Goal: Information Seeking & Learning: Check status

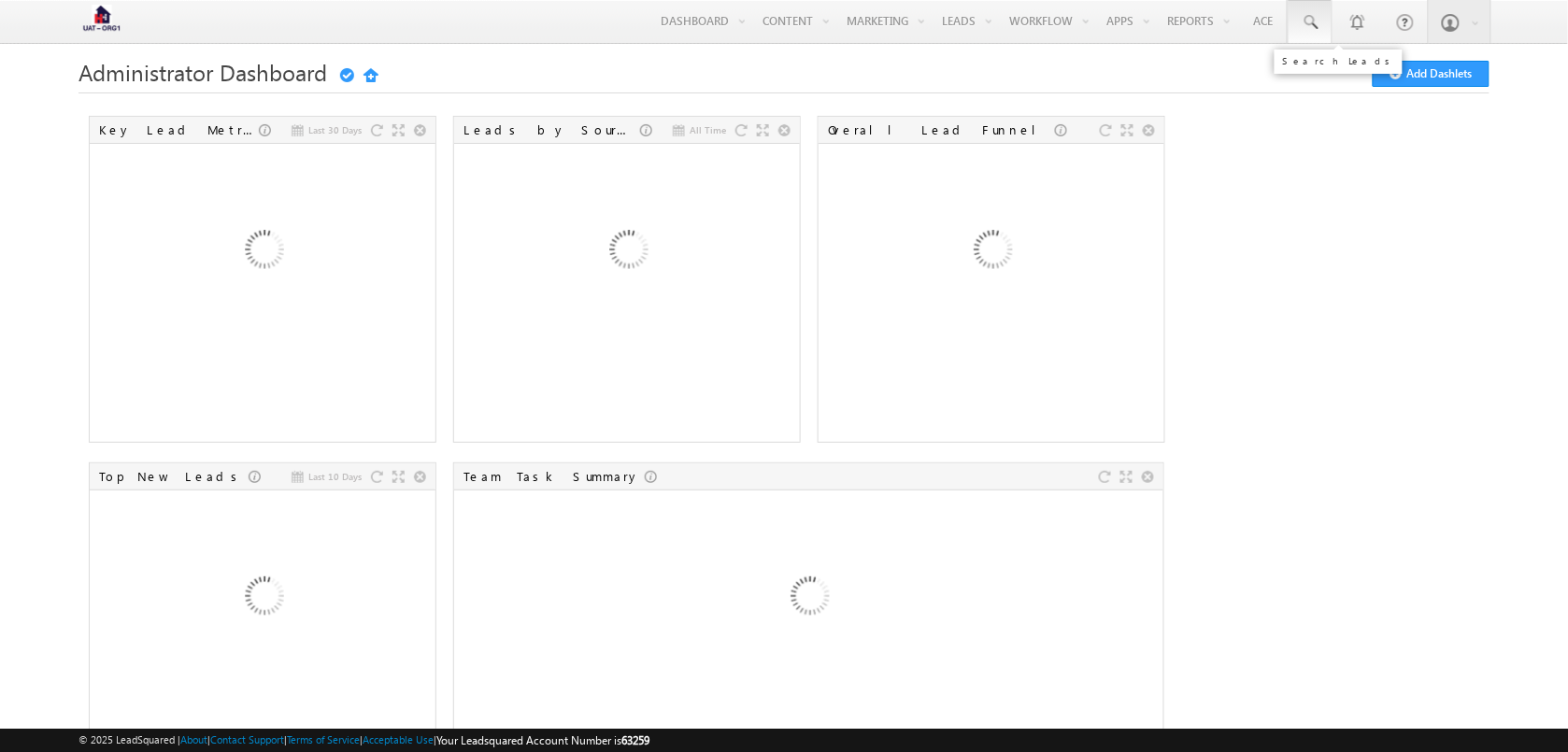
click at [1318, 16] on span at bounding box center [1310, 22] width 18 height 18
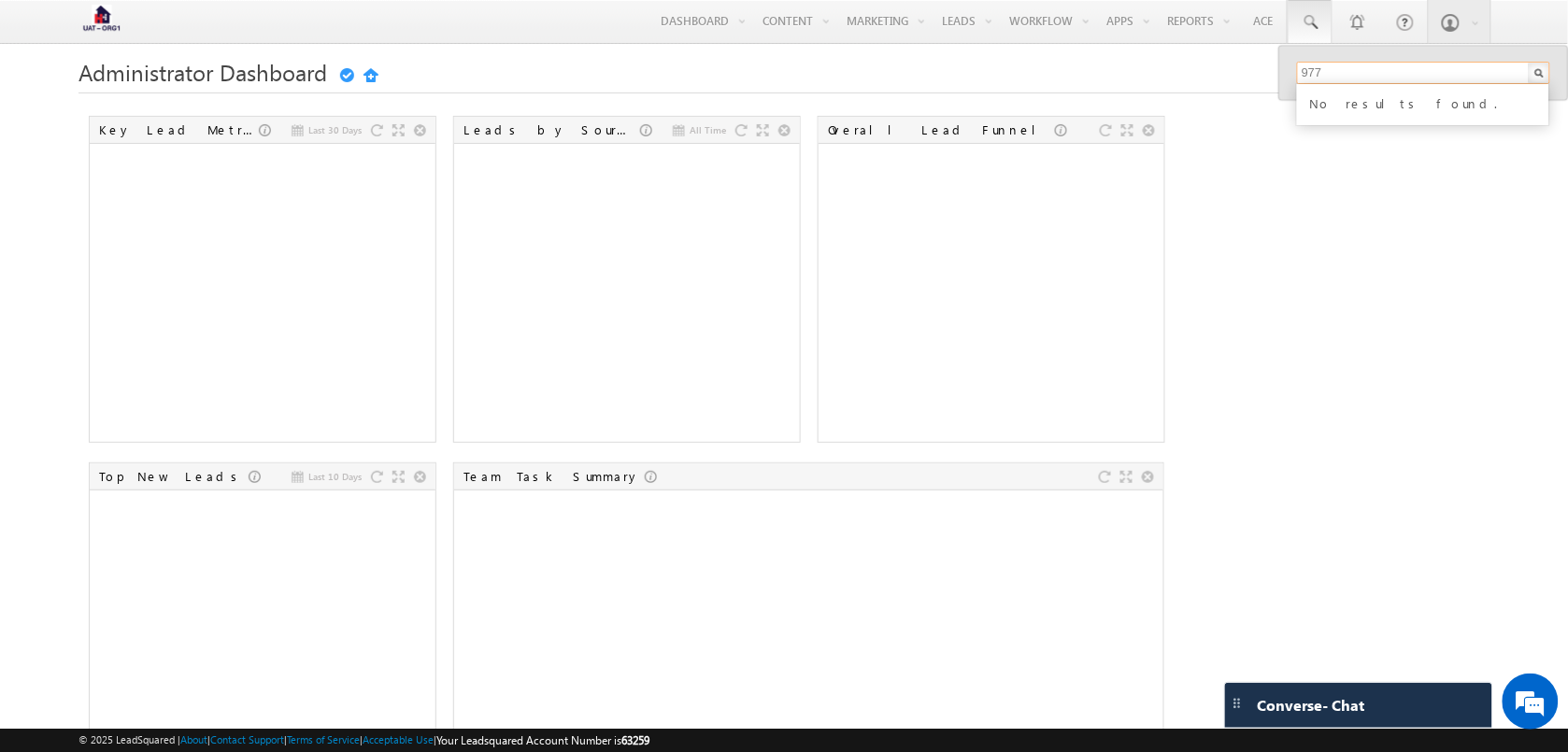
click at [1361, 69] on input "977" at bounding box center [1424, 72] width 253 height 22
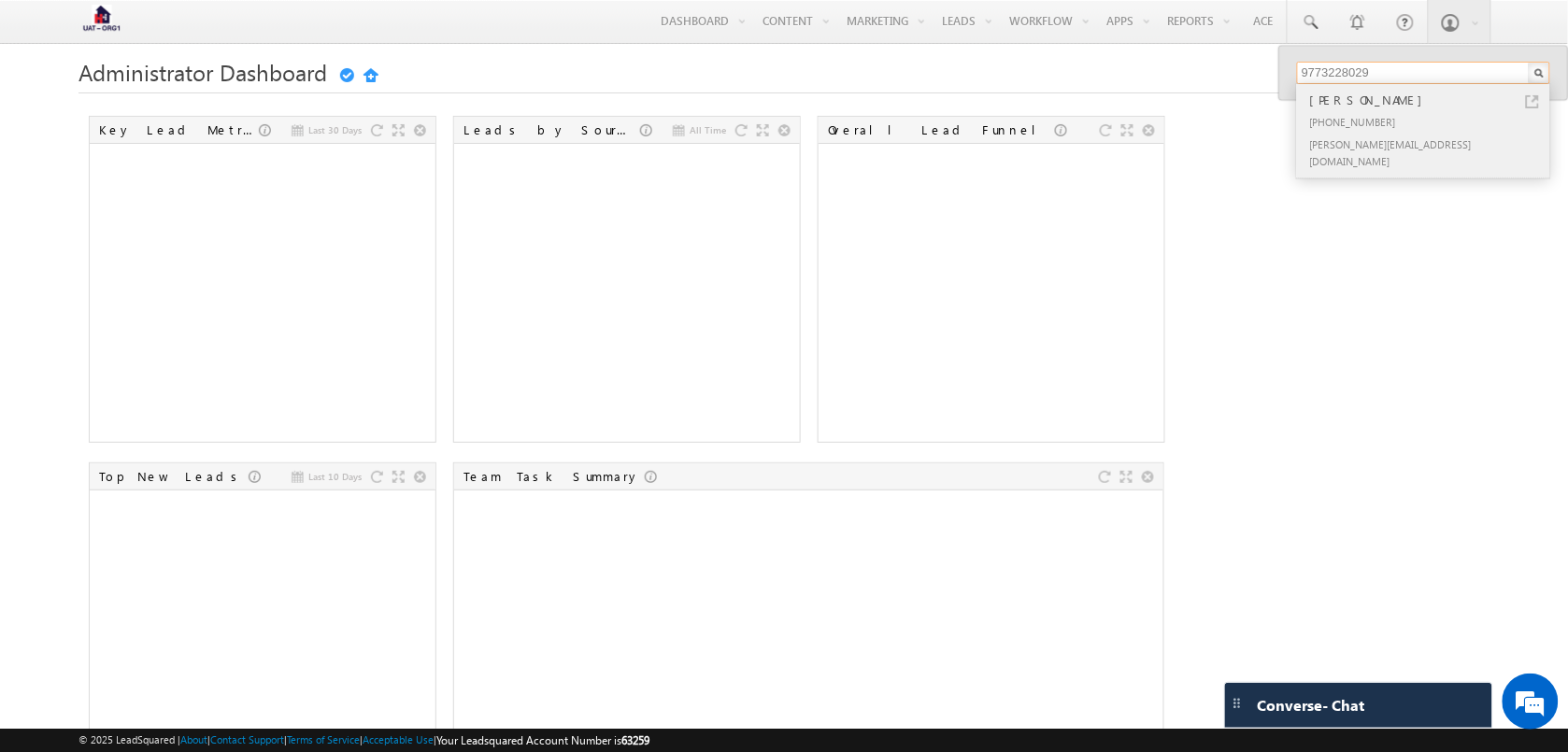
type input "9773228029"
click at [1530, 100] on link at bounding box center [1532, 102] width 14 height 14
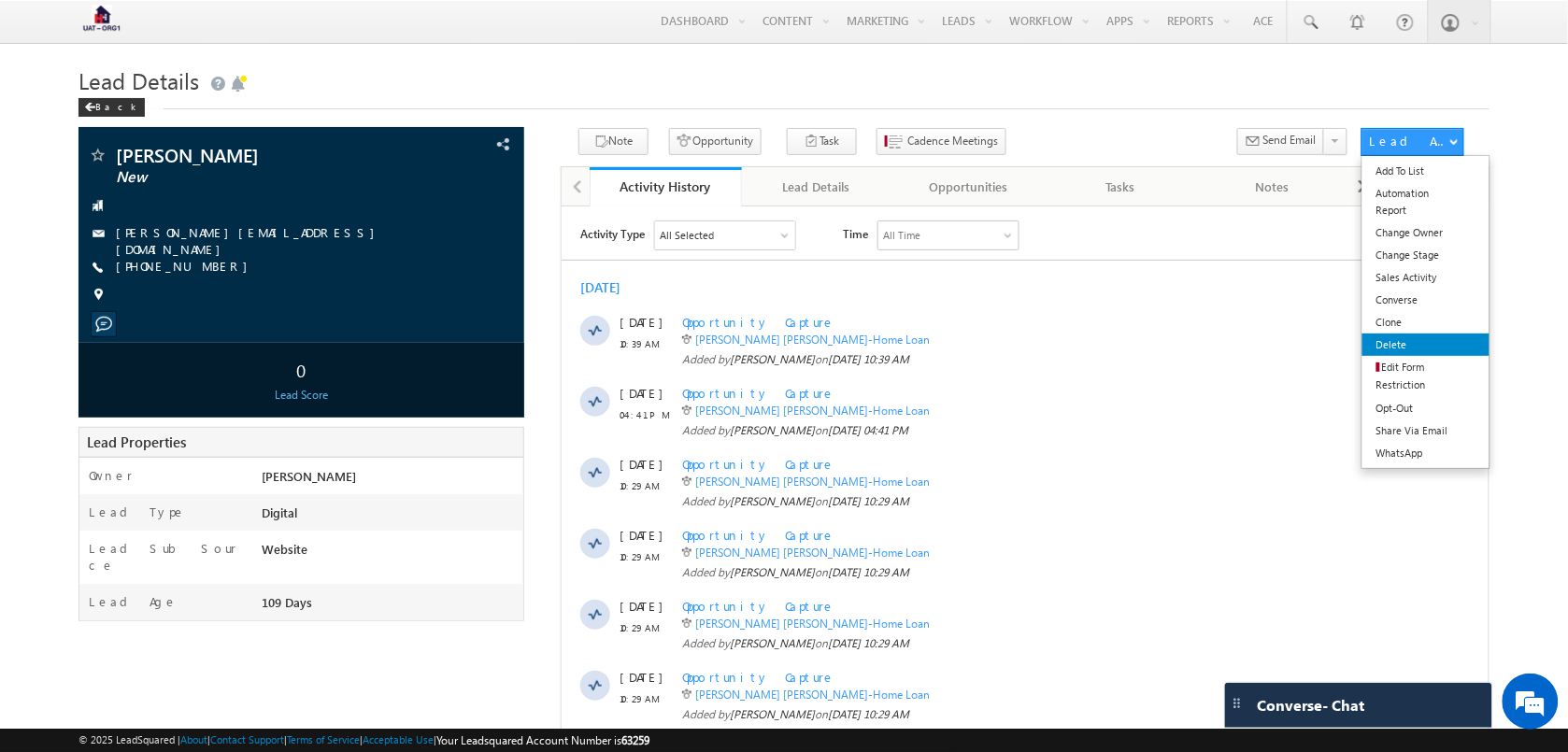
click at [1420, 342] on link "Delete" at bounding box center [1425, 344] width 127 height 22
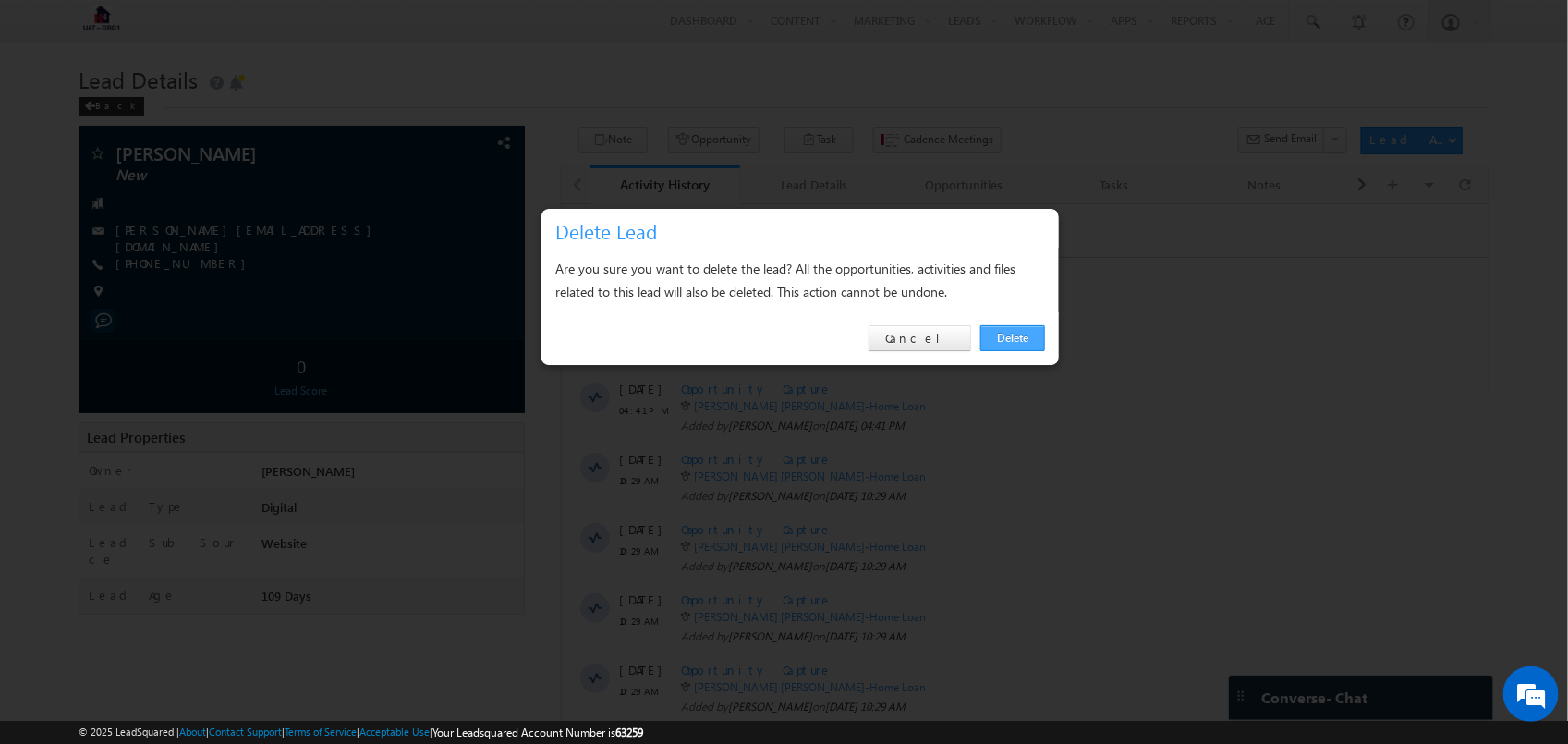
click at [1008, 336] on link "Delete" at bounding box center [1013, 338] width 65 height 26
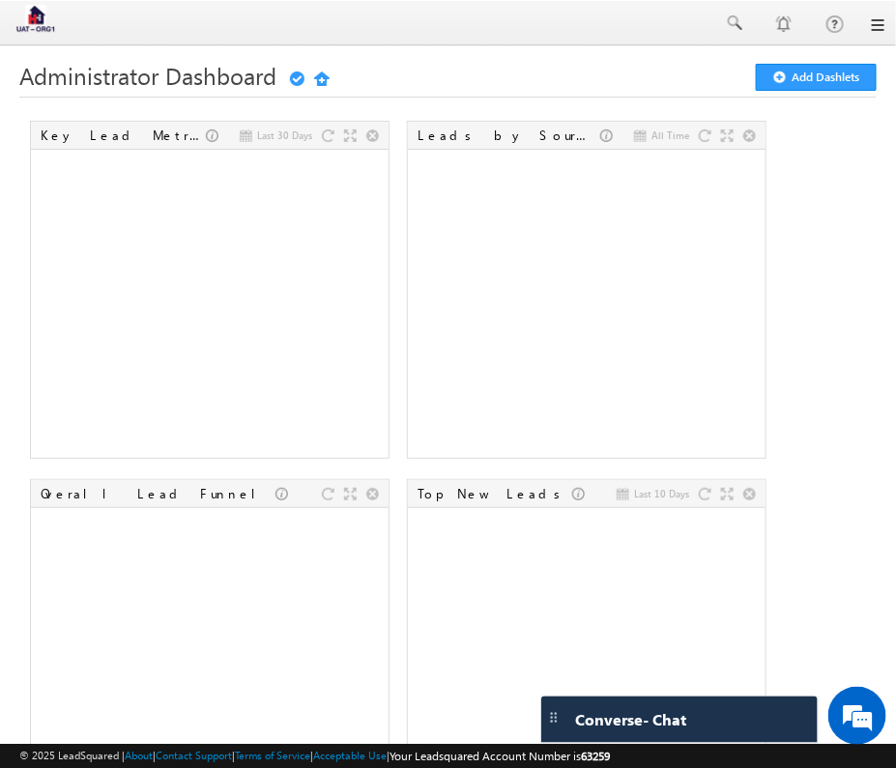
click at [741, 36] on div at bounding box center [448, 23] width 873 height 46
click at [731, 12] on link at bounding box center [733, 23] width 44 height 44
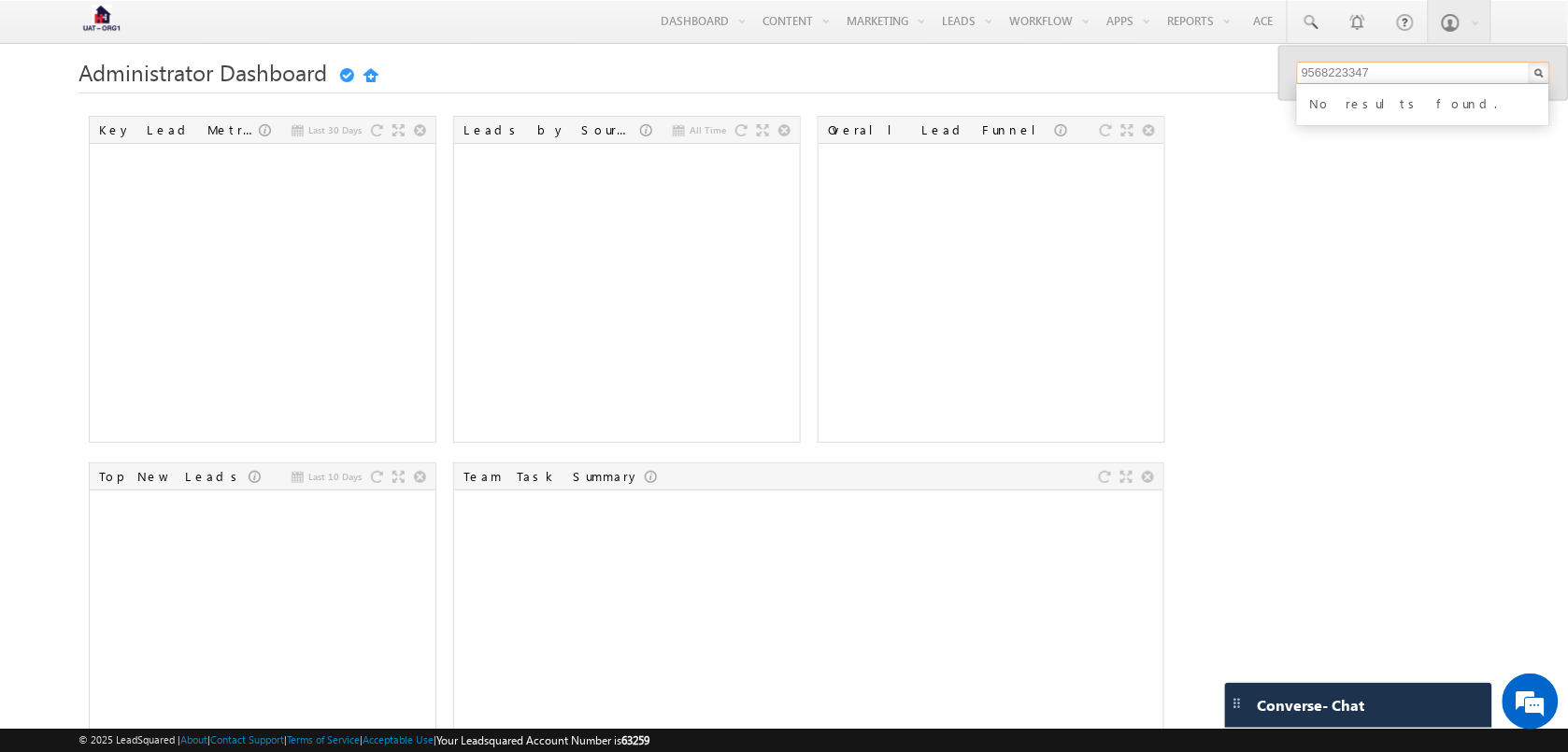
click at [1350, 72] on input "9568223347" at bounding box center [1424, 72] width 253 height 22
click at [1407, 80] on input "9568223347" at bounding box center [1424, 72] width 253 height 22
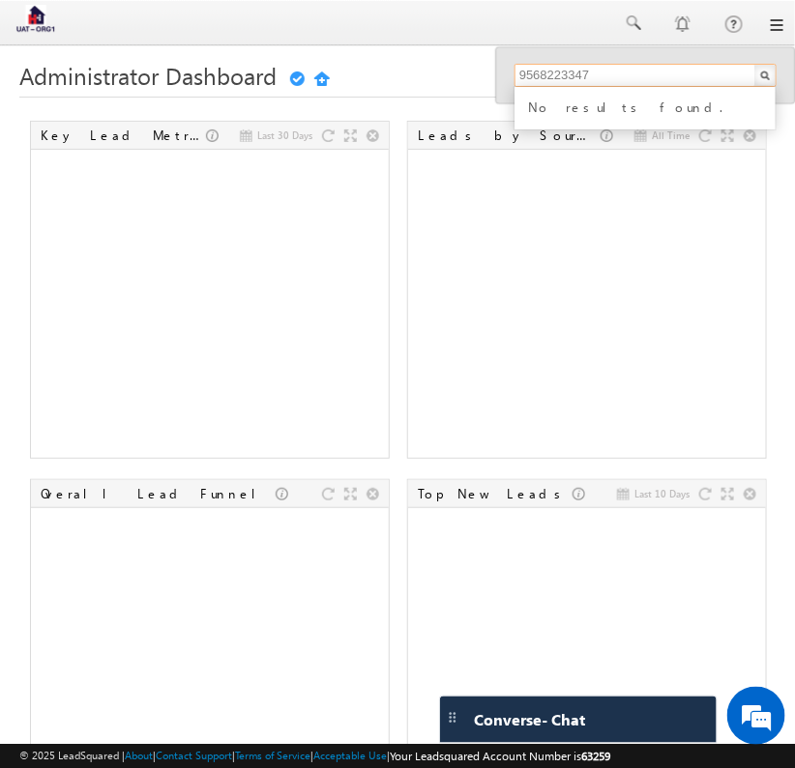
click at [639, 74] on input "9568223347" at bounding box center [645, 75] width 262 height 23
type input "9568223347"
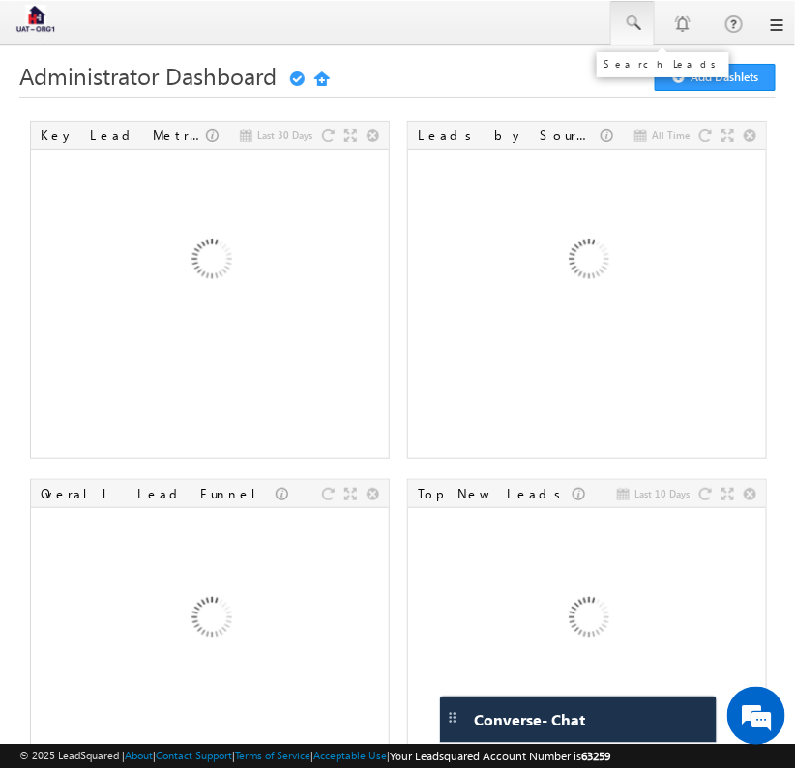
click at [631, 27] on span at bounding box center [631, 23] width 19 height 19
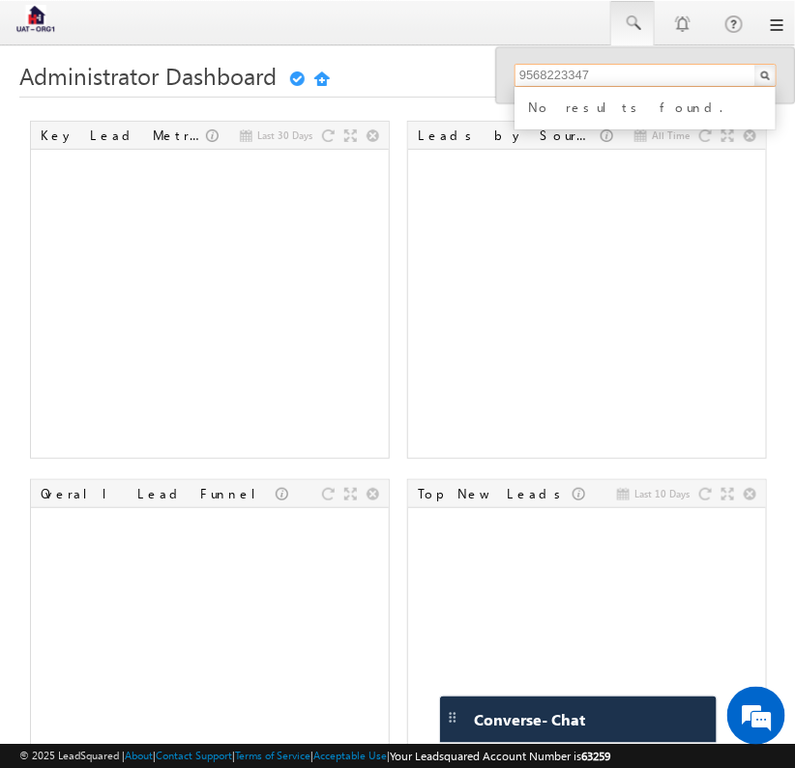
click at [594, 77] on input "9568223347" at bounding box center [645, 75] width 262 height 23
click at [701, 78] on input "9568223347" at bounding box center [645, 75] width 262 height 23
click at [651, 71] on input "9568223347" at bounding box center [645, 75] width 262 height 23
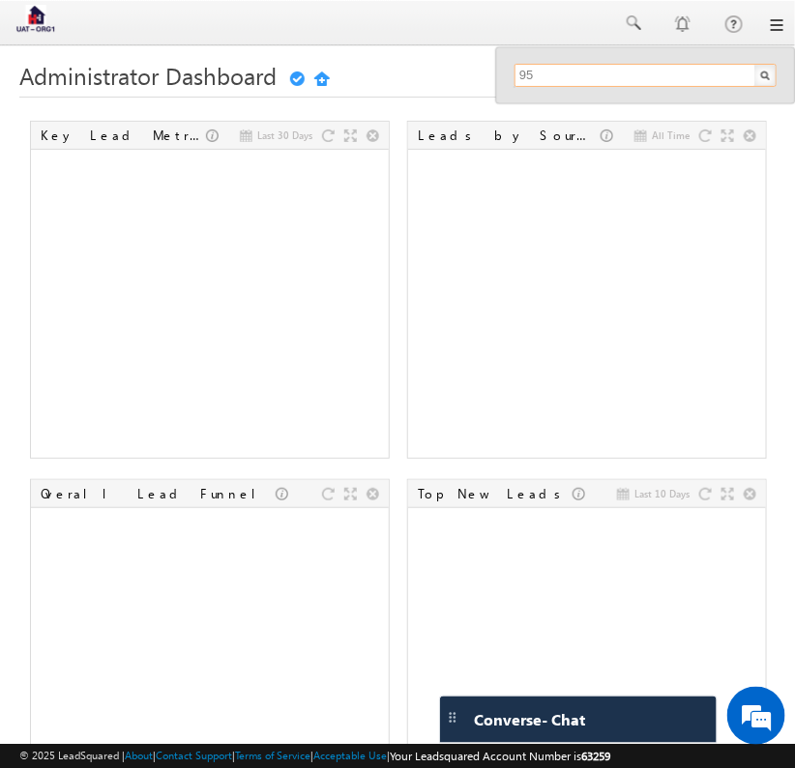
type input "9"
click at [659, 73] on input "9012722431" at bounding box center [645, 75] width 262 height 23
click at [659, 74] on input "9012722431" at bounding box center [645, 75] width 262 height 23
paste input "529727728"
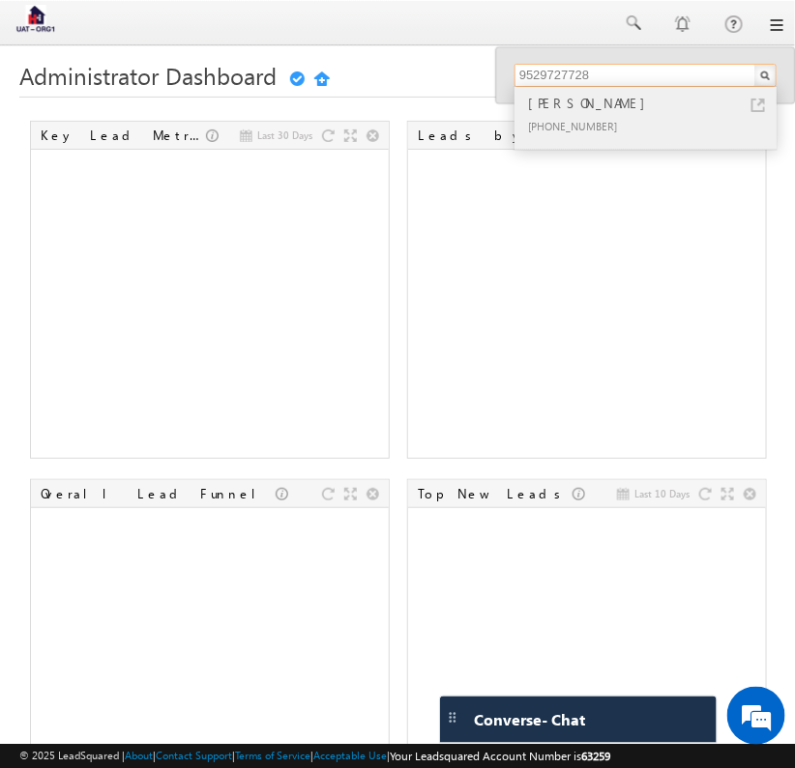
type input "9529727728"
click at [760, 101] on link at bounding box center [758, 106] width 14 height 14
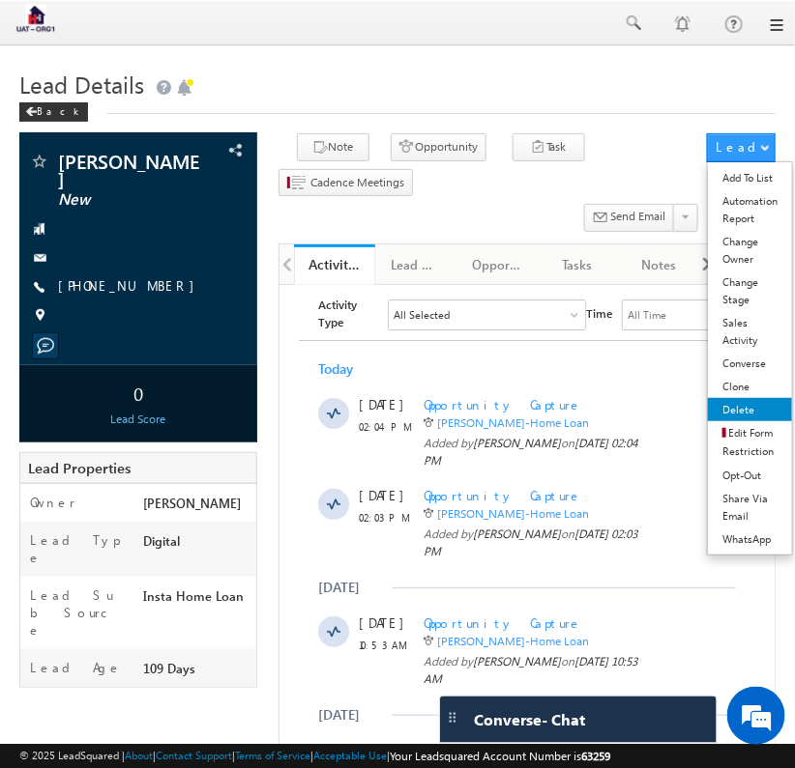
click at [747, 414] on link "Delete" at bounding box center [750, 409] width 84 height 23
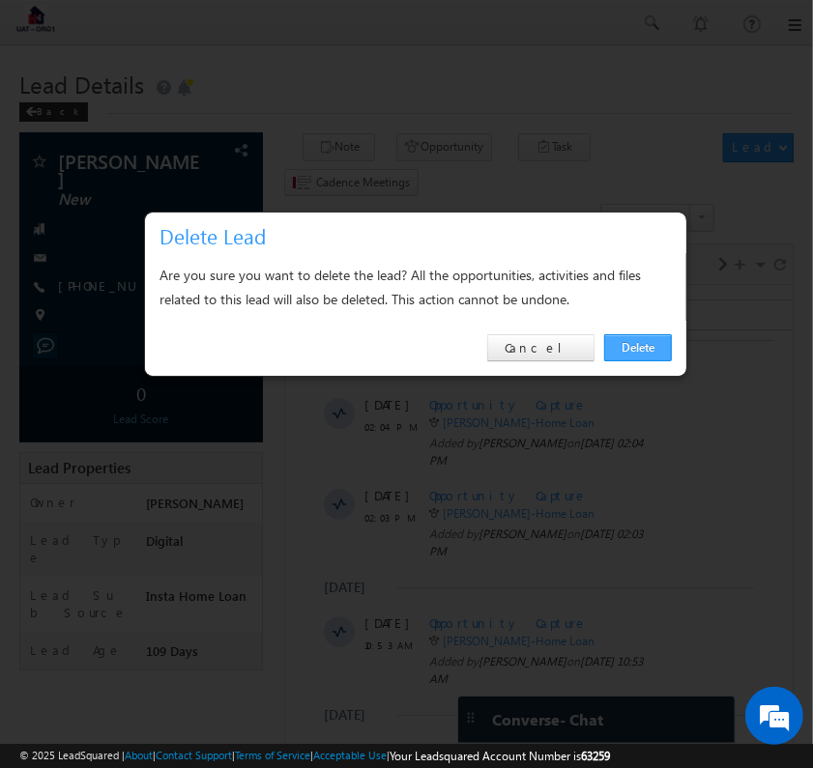
click at [650, 348] on link "Delete" at bounding box center [638, 347] width 68 height 27
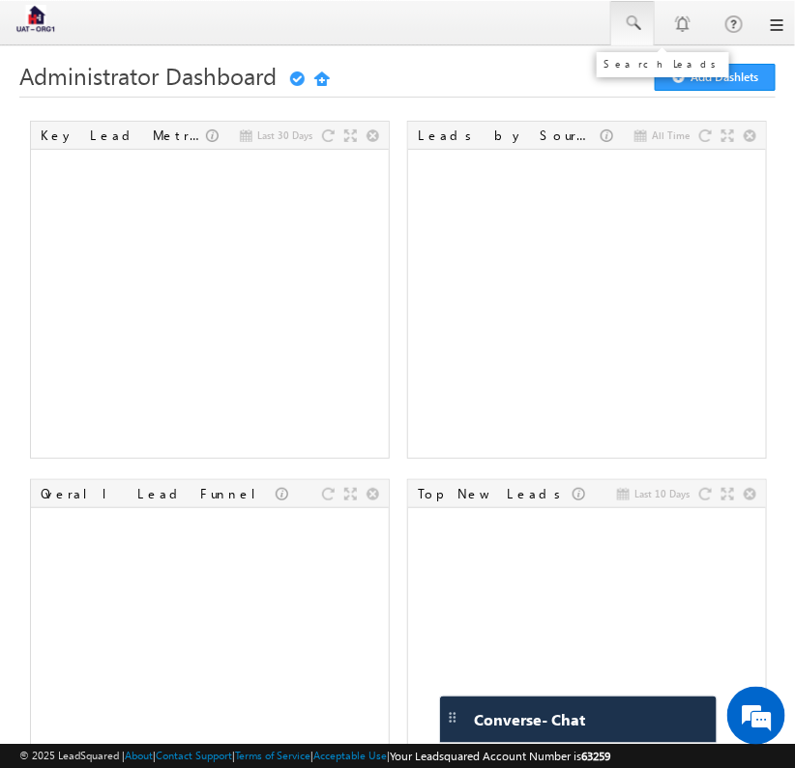
drag, startPoint x: 625, startPoint y: 32, endPoint x: 624, endPoint y: 42, distance: 9.7
click at [624, 32] on span at bounding box center [631, 23] width 19 height 19
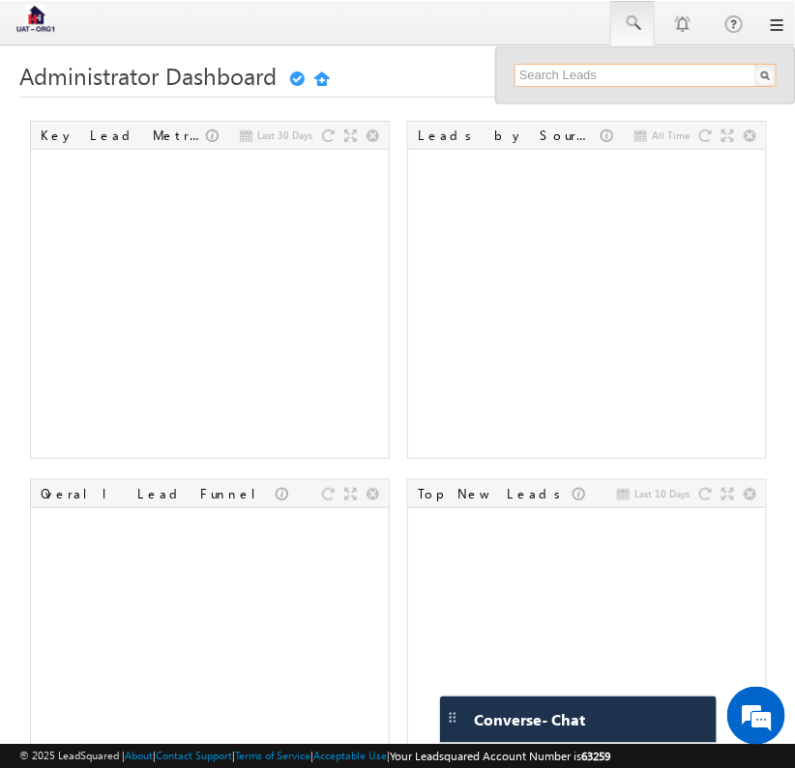
paste input "9529727728"
type input "9529727728"
click at [641, 78] on input "9529727728" at bounding box center [645, 75] width 262 height 23
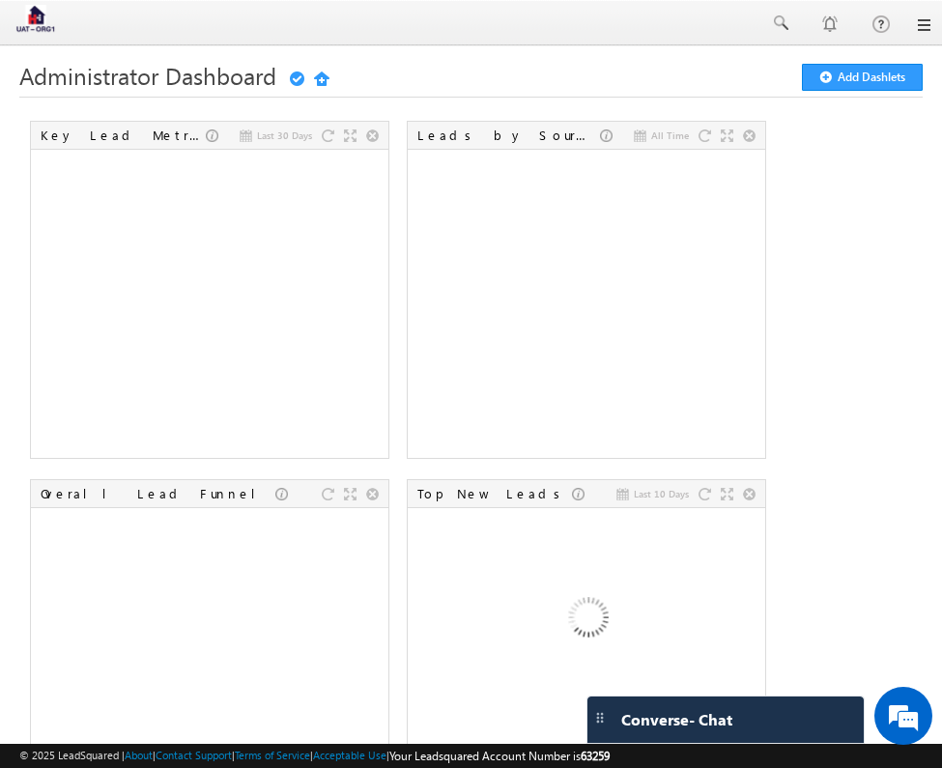
click at [812, 20] on link at bounding box center [922, 24] width 15 height 15
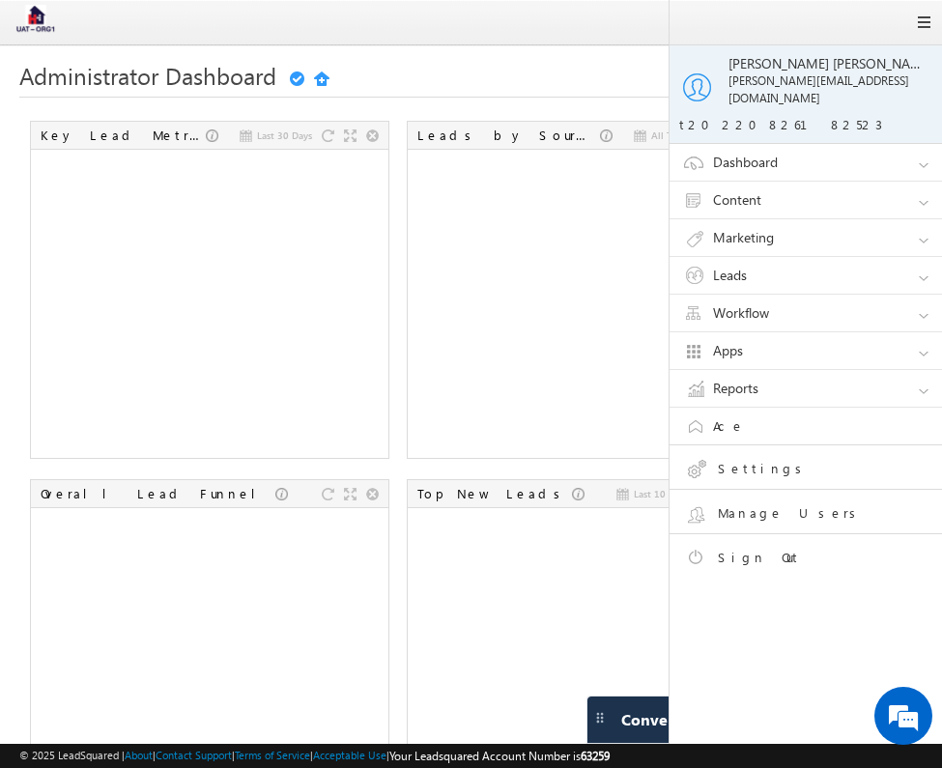
click at [509, 78] on h1 "Administrator Dashboard Getting Started Add Dashlets" at bounding box center [471, 75] width 904 height 23
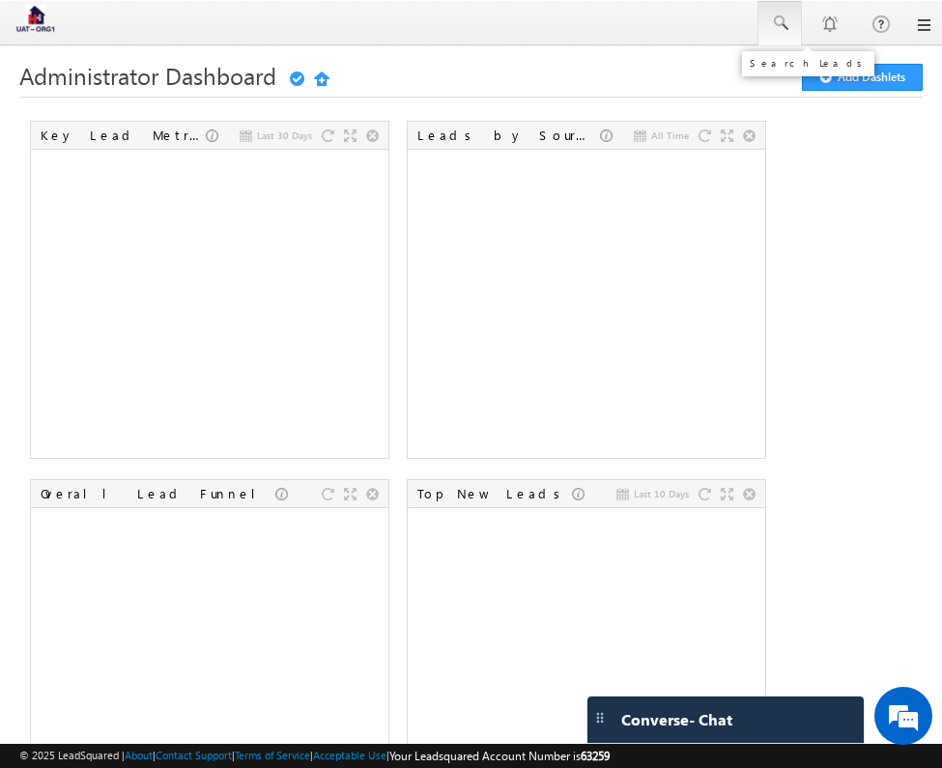
click at [774, 26] on span at bounding box center [779, 23] width 19 height 19
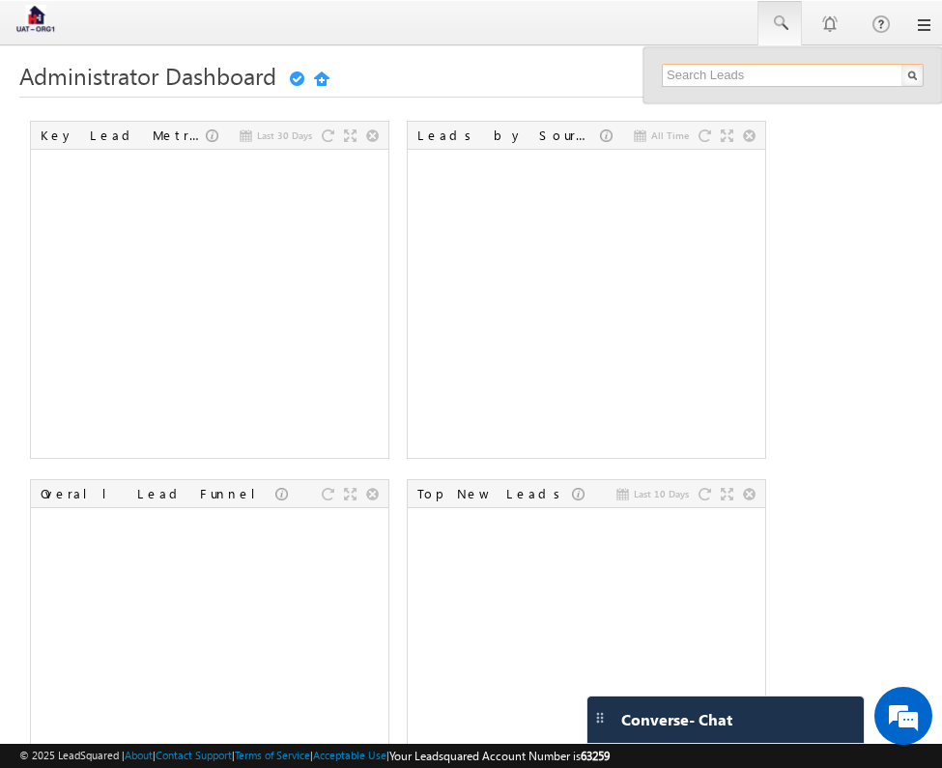
paste input "9529727728"
type input "9529727728"
click at [812, 75] on input "9529727728" at bounding box center [793, 75] width 262 height 23
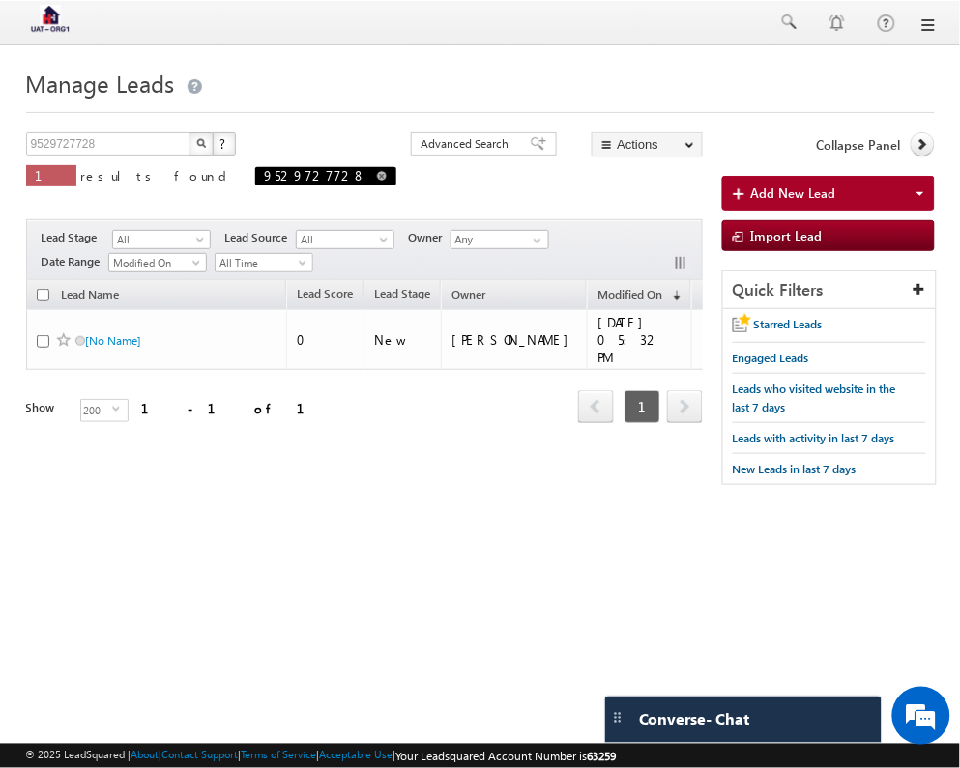
click at [377, 181] on span at bounding box center [382, 176] width 10 height 10
type input "Search Leads"
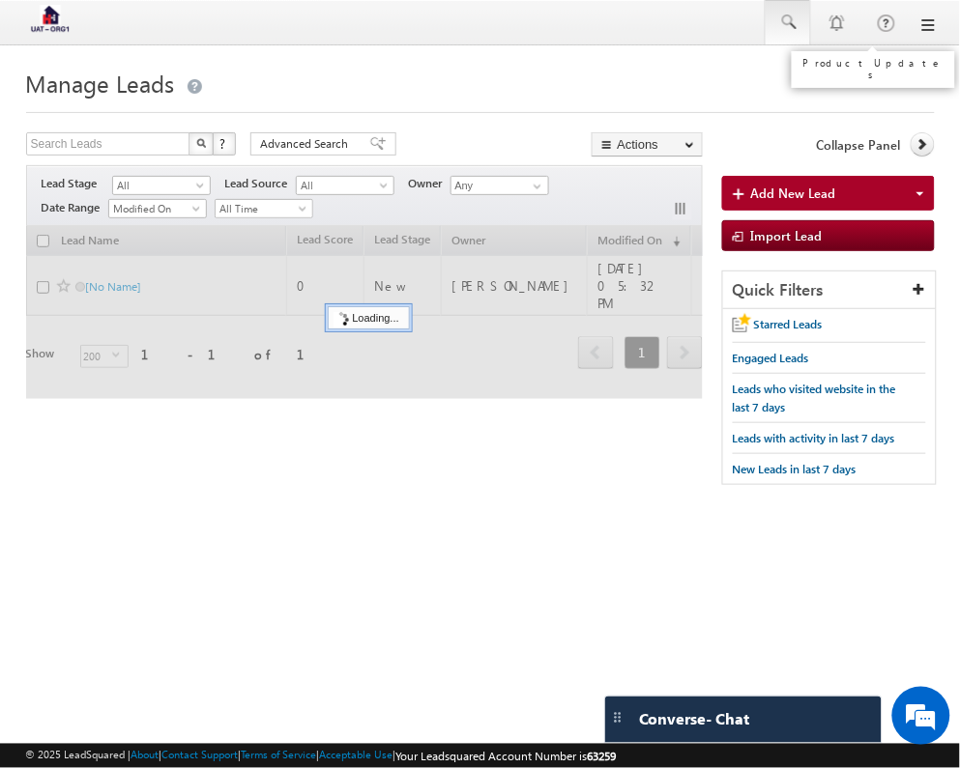
click at [807, 26] on link at bounding box center [788, 22] width 46 height 44
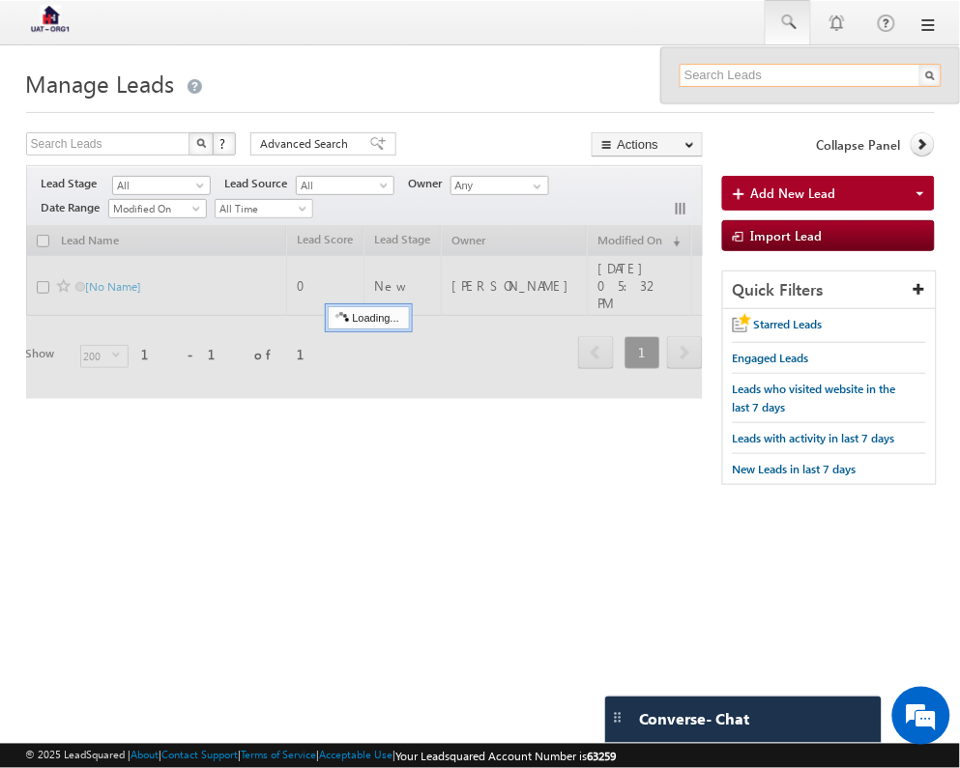
click at [826, 66] on input "text" at bounding box center [811, 75] width 262 height 23
paste input "9529727728"
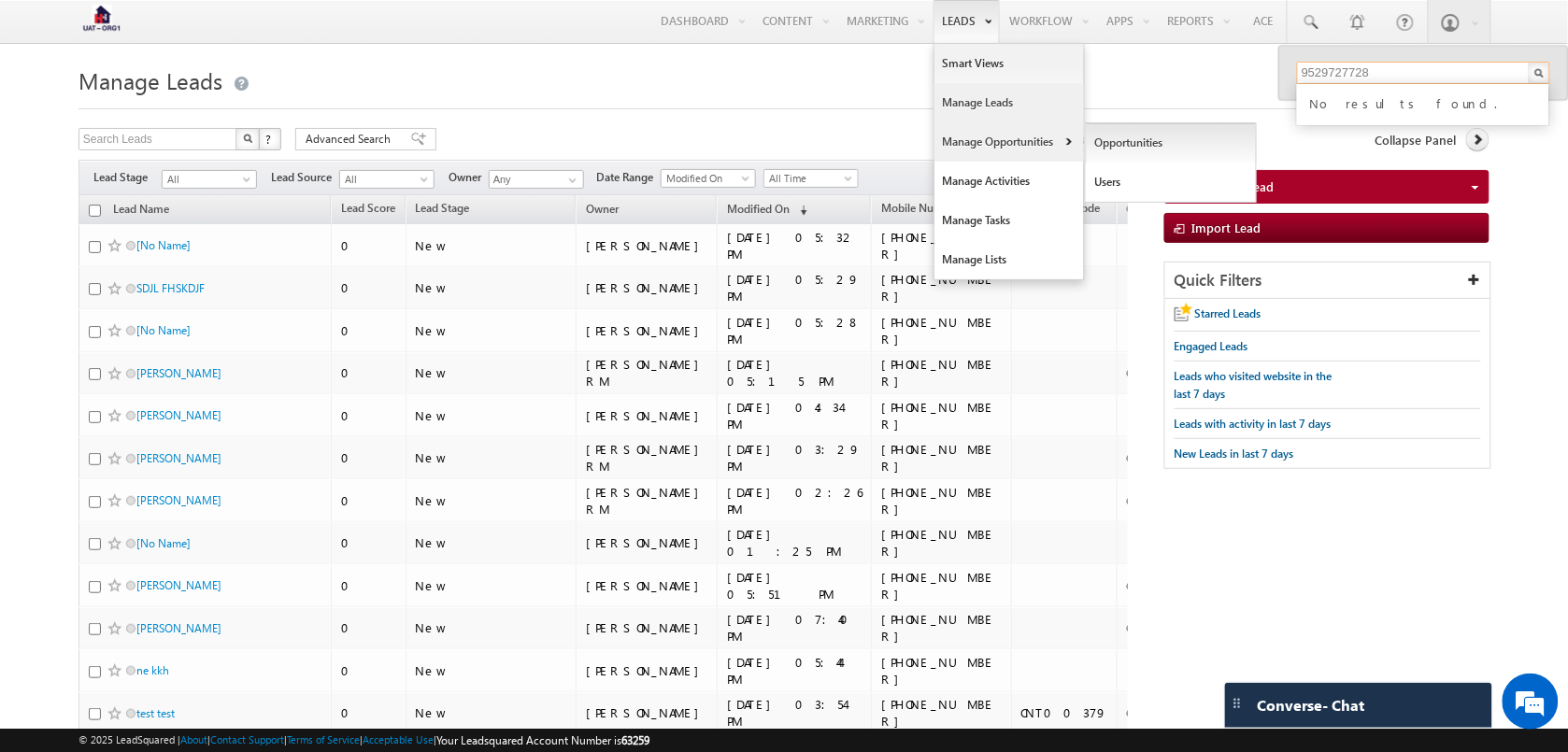
type input "9529727728"
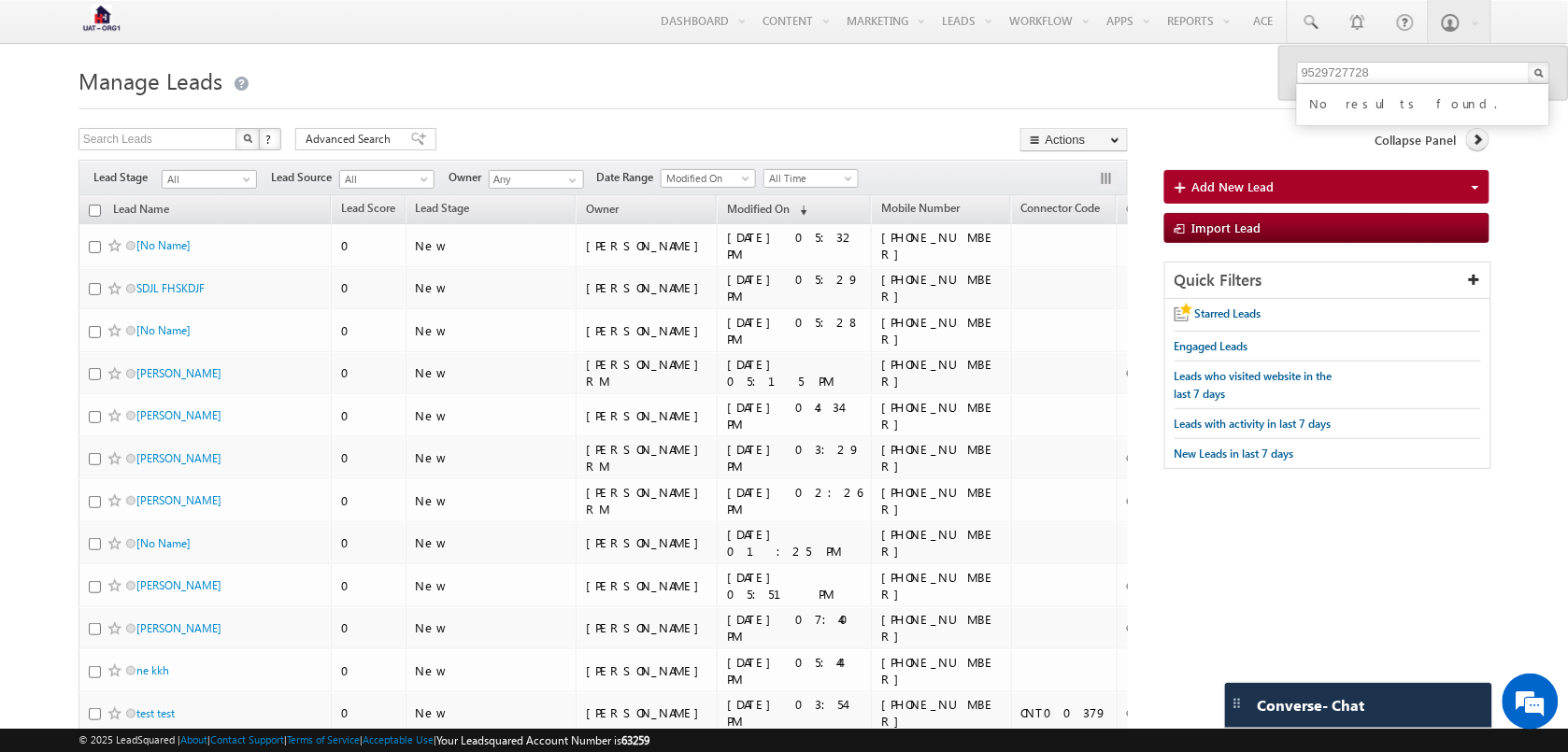
drag, startPoint x: 1118, startPoint y: 142, endPoint x: 474, endPoint y: 180, distance: 645.1
click at [0, 0] on link "Opportunities" at bounding box center [0, 0] width 0 height 0
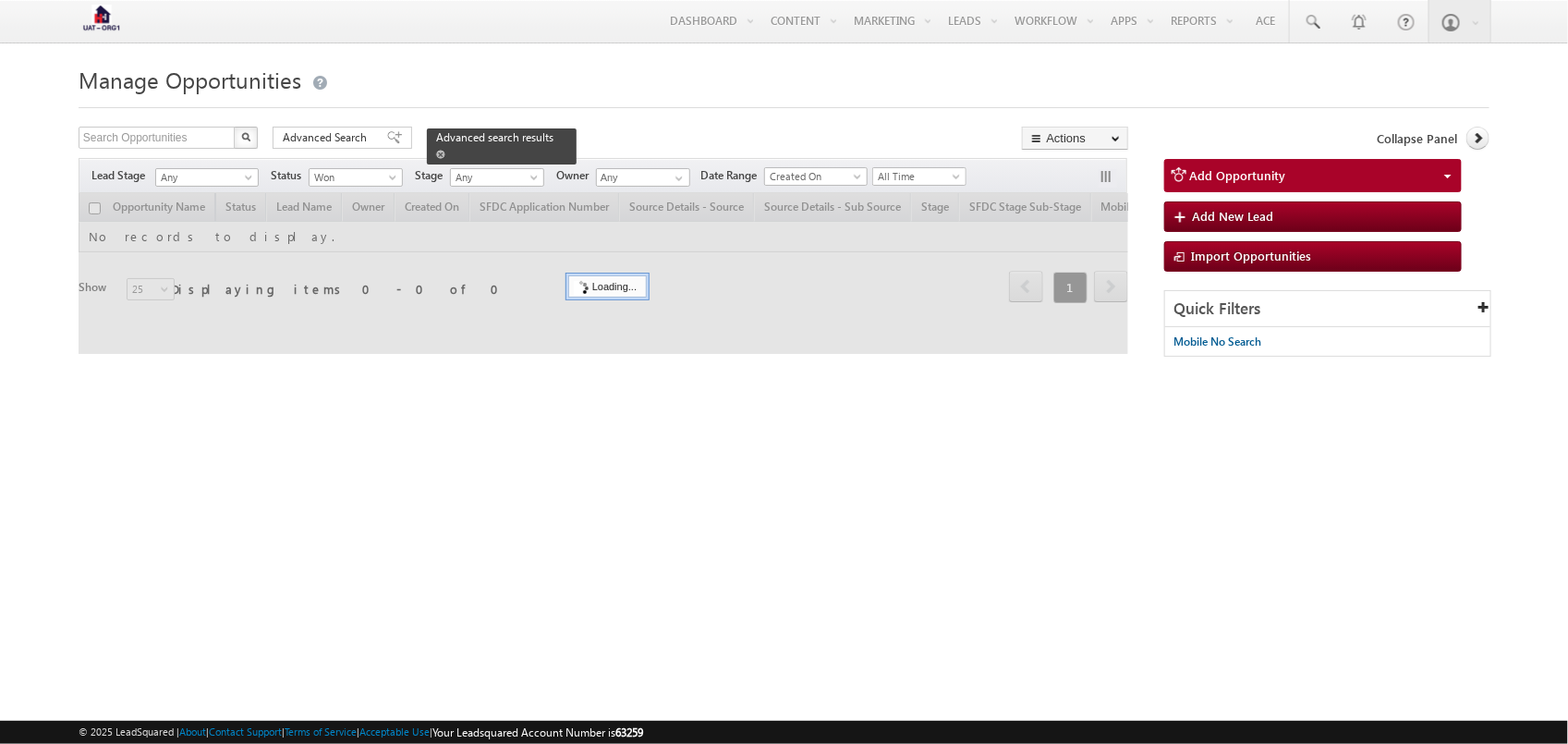
click at [446, 150] on span at bounding box center [441, 155] width 10 height 10
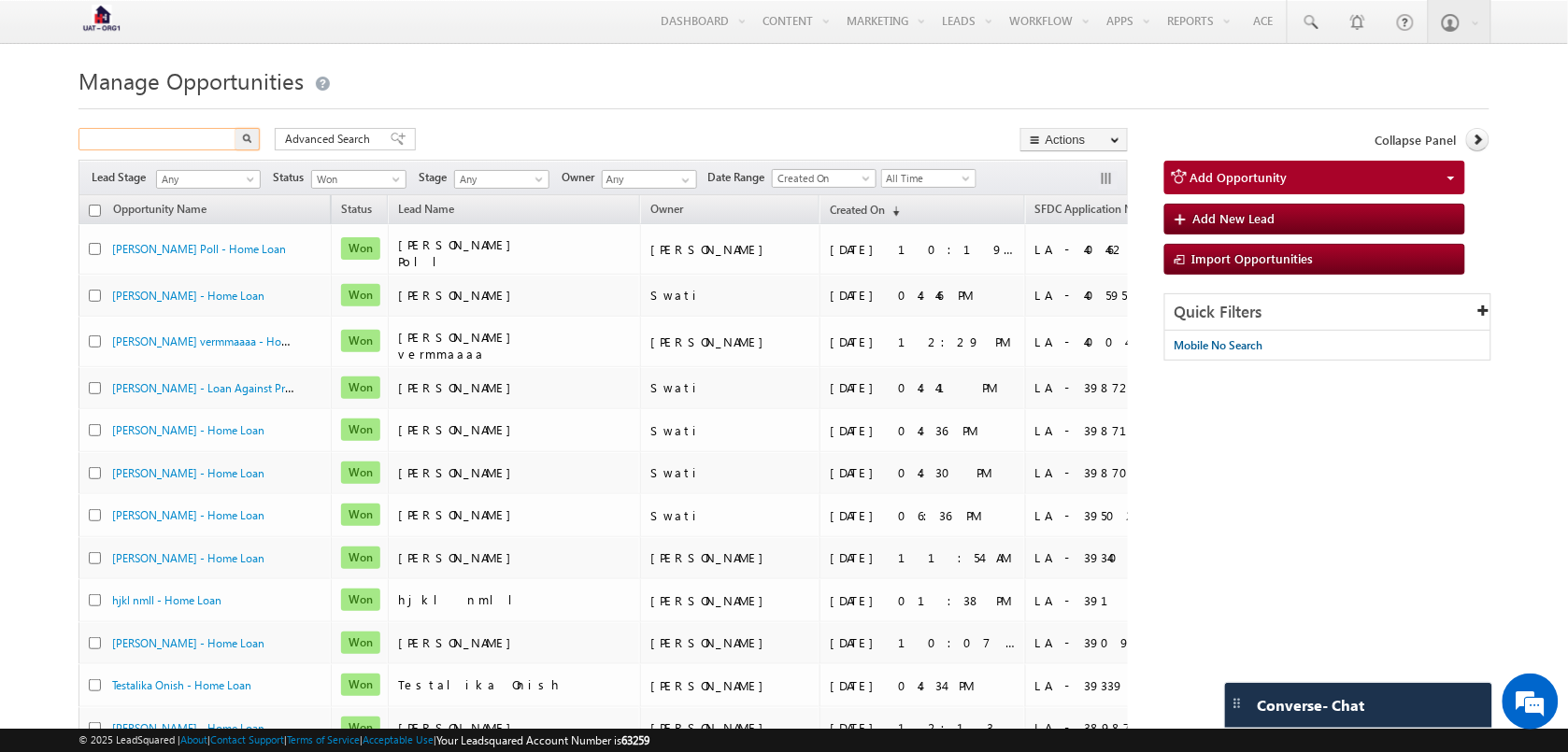
click at [124, 143] on input "text" at bounding box center [158, 138] width 160 height 22
paste input "9529727728"
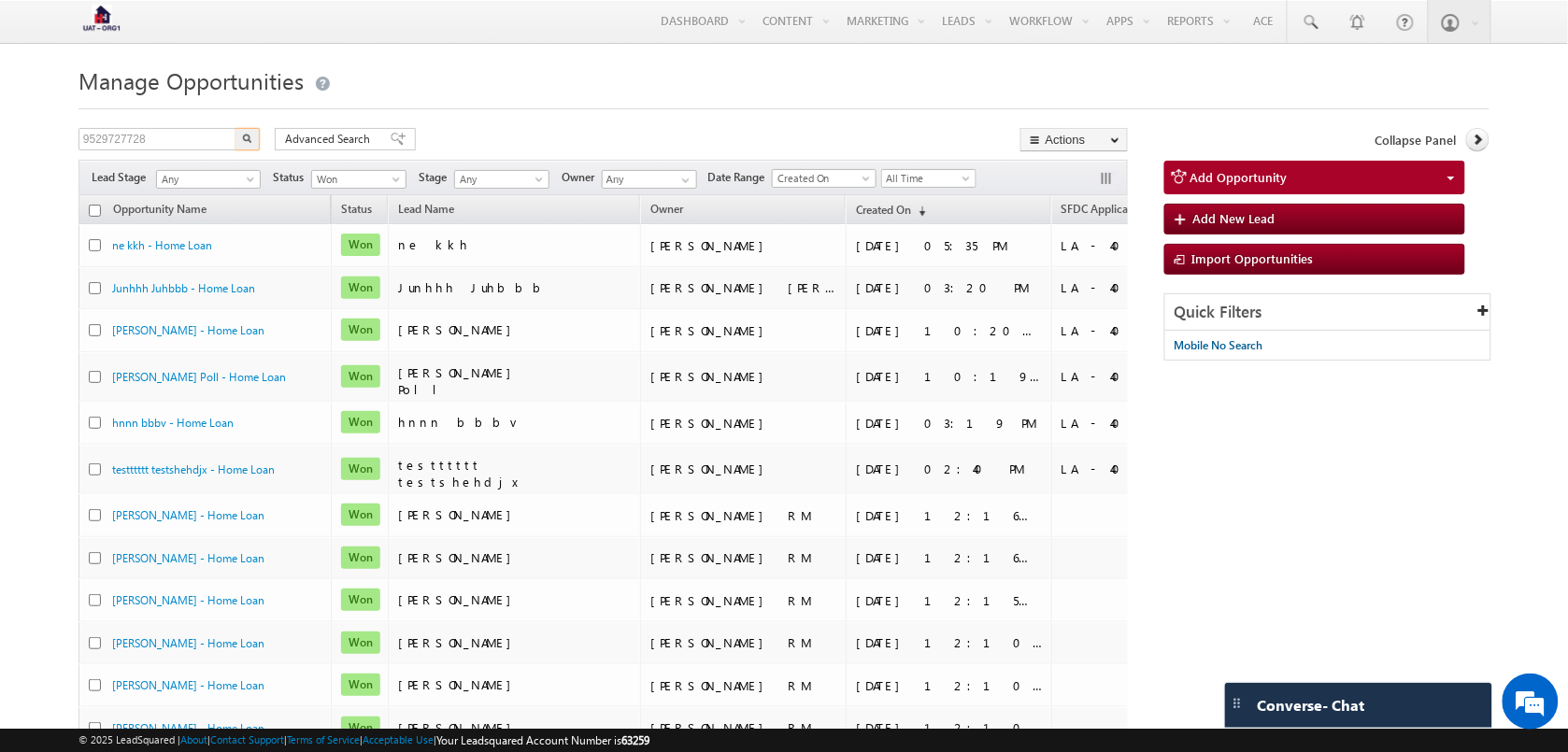
click at [250, 140] on img "button" at bounding box center [247, 138] width 10 height 10
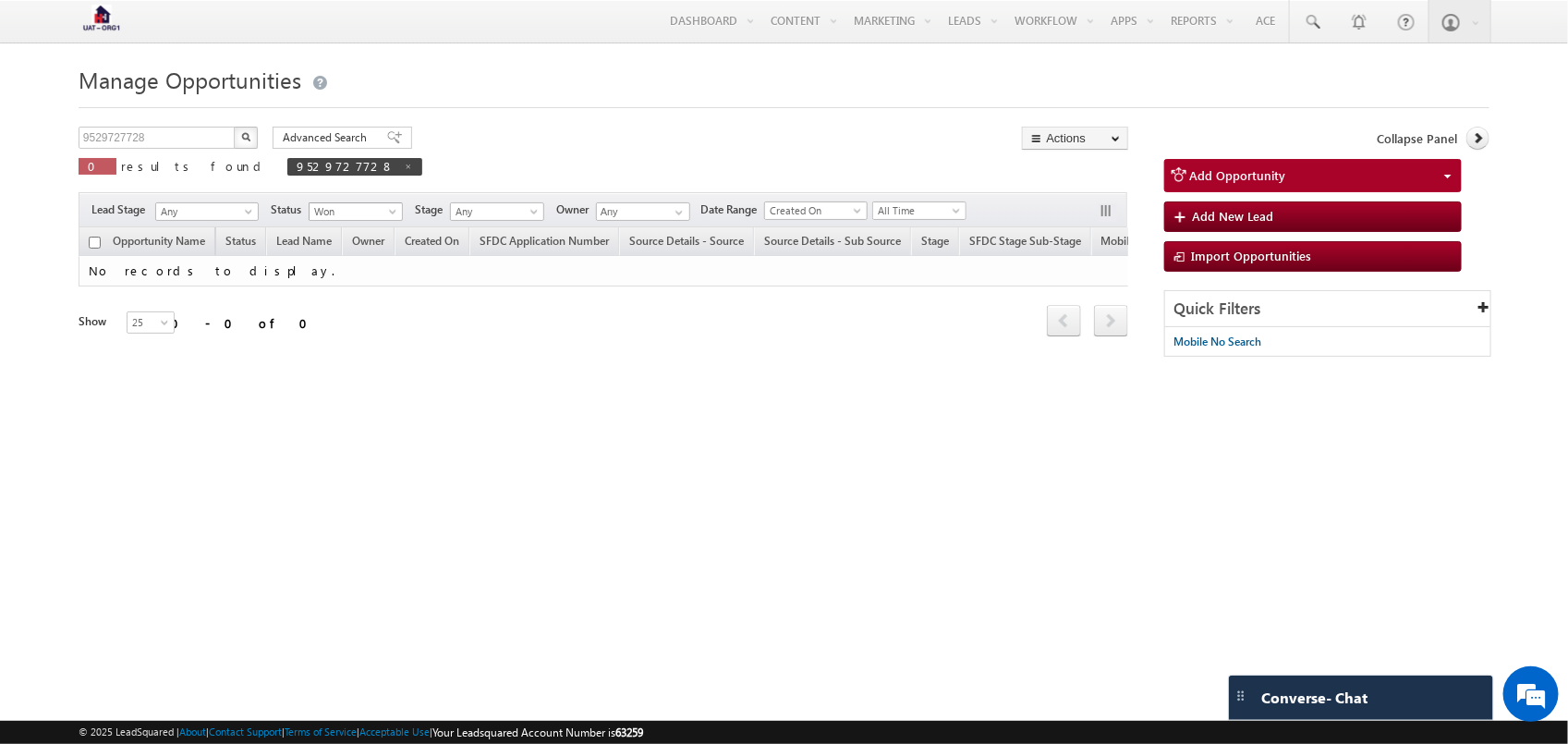
click at [393, 215] on span at bounding box center [394, 214] width 14 height 14
click at [358, 230] on link "Any" at bounding box center [359, 232] width 94 height 16
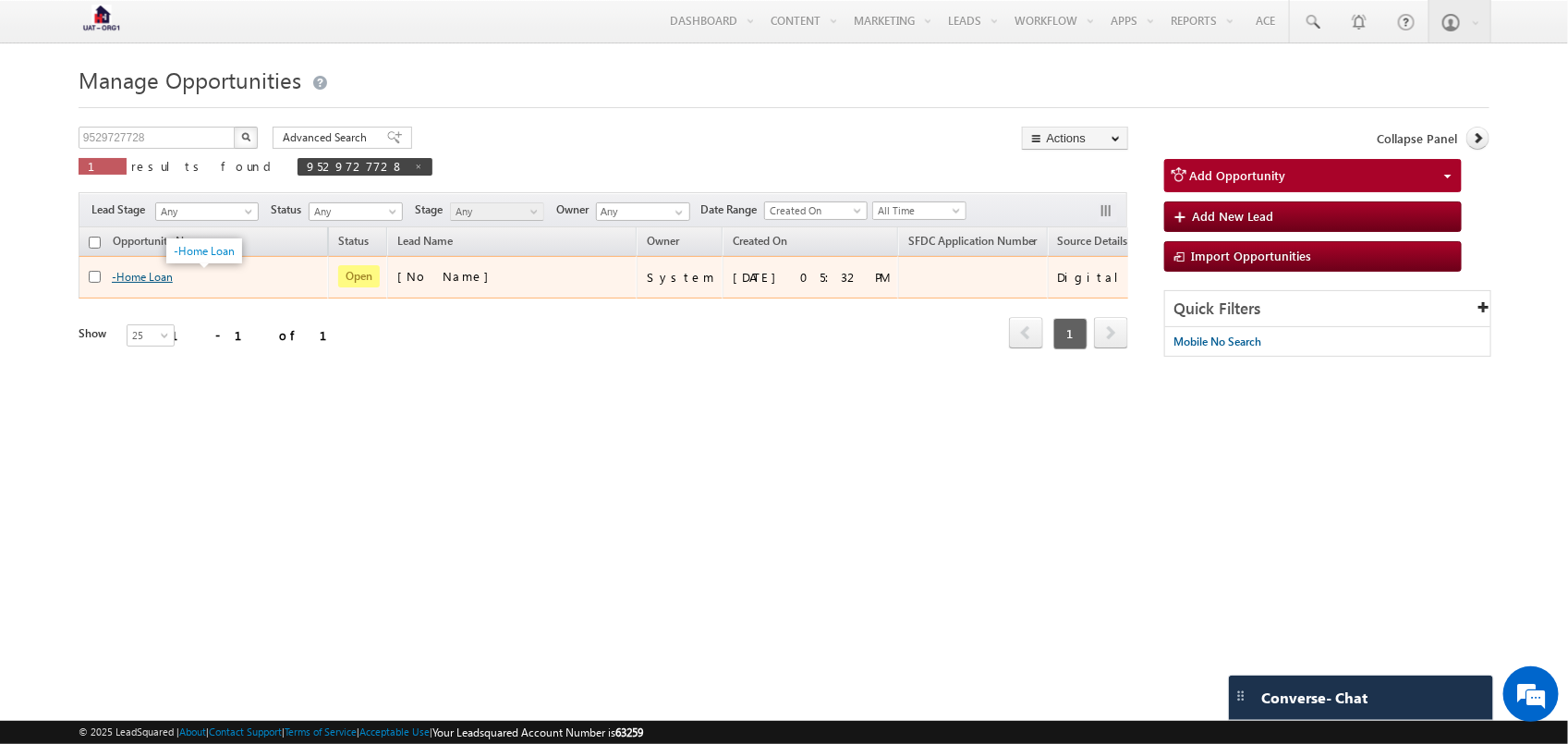
click at [160, 280] on link "-Home Loan" at bounding box center [142, 276] width 61 height 13
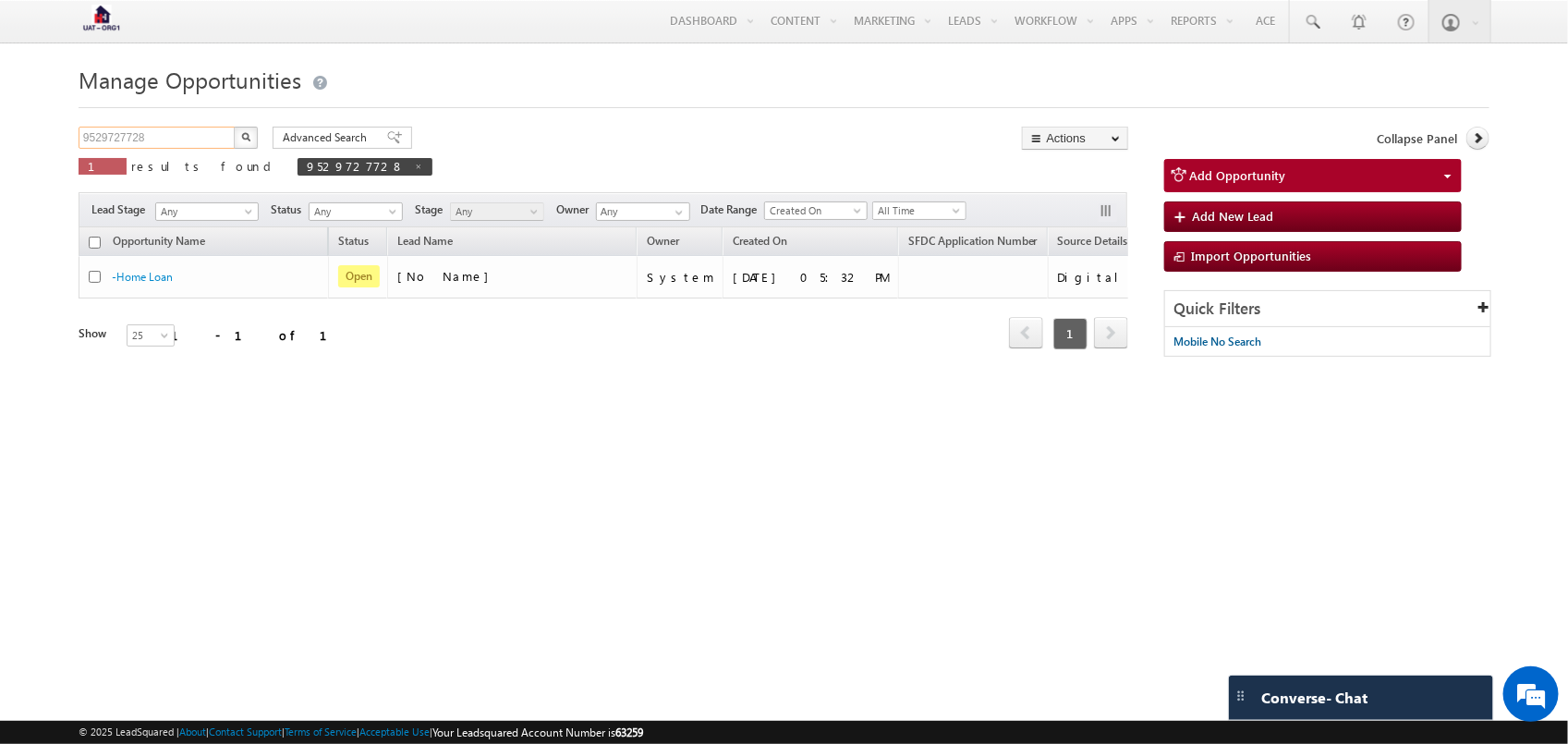
click at [186, 142] on input "9529727728" at bounding box center [157, 137] width 158 height 22
type input "9568223347"
click at [242, 135] on img "button" at bounding box center [245, 137] width 10 height 10
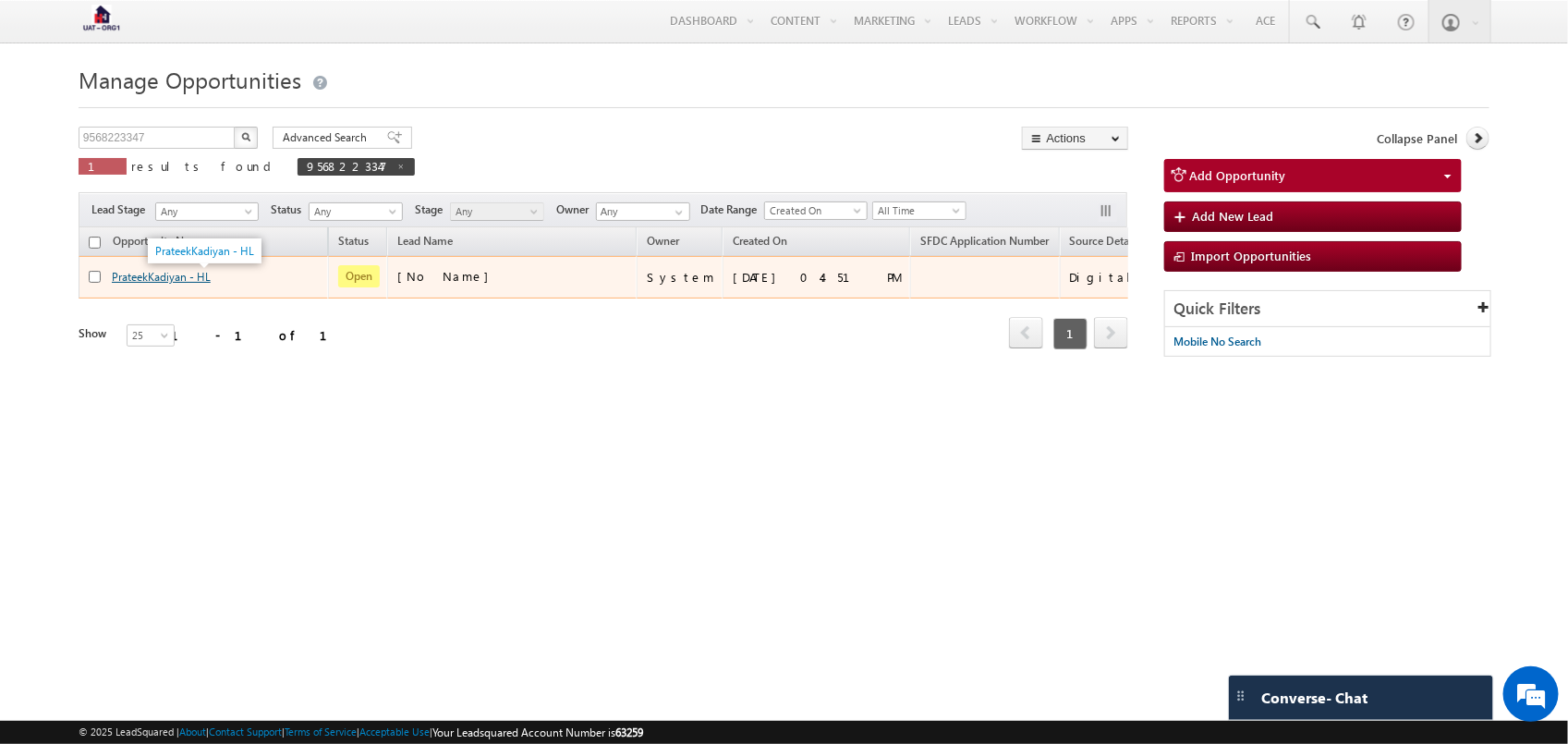
click at [166, 278] on link "PrateekKadiyan - HL" at bounding box center [161, 276] width 98 height 13
